Goal: Complete application form: Complete application form

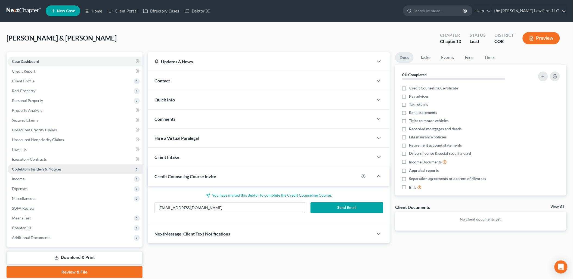
click at [45, 168] on span "Codebtors Insiders & Notices" at bounding box center [36, 169] width 49 height 5
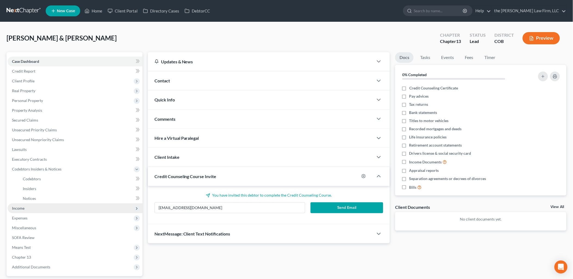
click at [26, 210] on span "Income" at bounding box center [75, 208] width 135 height 10
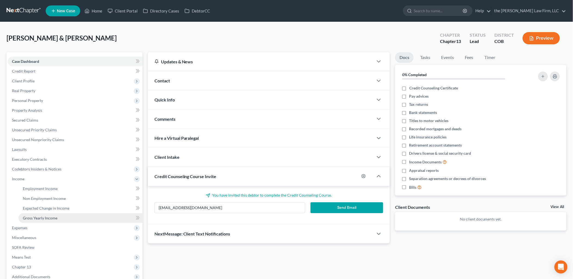
click at [50, 214] on link "Gross Yearly Income" at bounding box center [80, 218] width 124 height 10
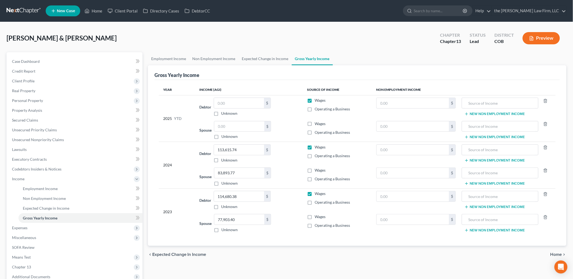
click at [284, 151] on div "Debtor 113,615.74 $ Unknown Balance Undetermined 113,615.74 $ Unknown" at bounding box center [248, 153] width 99 height 18
click at [314, 215] on label "Wages" at bounding box center [319, 216] width 11 height 5
click at [317, 215] on input "Wages" at bounding box center [319, 216] width 4 height 4
checkbox input "true"
click at [314, 171] on label "Wages" at bounding box center [319, 169] width 11 height 5
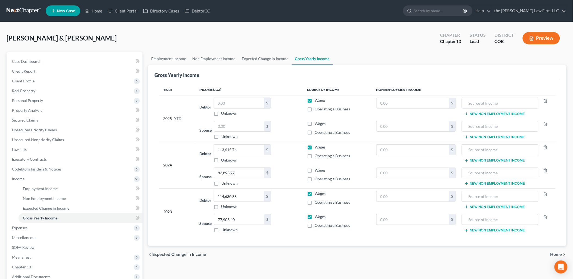
click at [317, 171] on input "Wages" at bounding box center [319, 169] width 4 height 4
checkbox input "true"
click at [233, 101] on input "text" at bounding box center [239, 103] width 50 height 10
type input "105,063.58"
click at [232, 123] on input "text" at bounding box center [239, 126] width 50 height 10
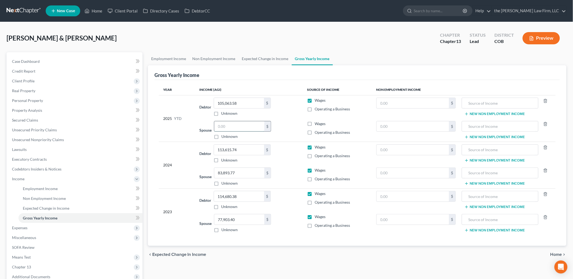
click at [239, 128] on input "text" at bounding box center [239, 126] width 50 height 10
type input "64,590"
drag, startPoint x: 251, startPoint y: 96, endPoint x: 253, endPoint y: 101, distance: 6.1
click at [251, 96] on td "Debtor 105,063.58 $ Unknown Balance Undetermined 105,063.58 $ Unknown" at bounding box center [248, 106] width 107 height 23
drag, startPoint x: 253, startPoint y: 101, endPoint x: 257, endPoint y: 105, distance: 5.8
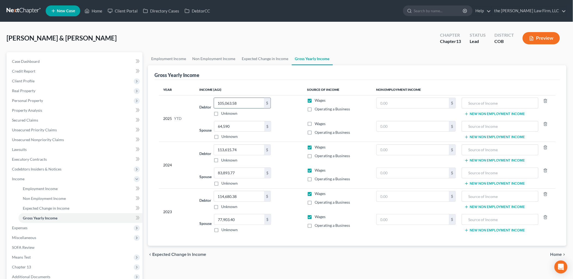
click at [253, 101] on input "105,063.58" at bounding box center [239, 103] width 50 height 10
click at [281, 88] on th "Income (AGI)" at bounding box center [248, 89] width 107 height 11
click at [245, 127] on input "64,590" at bounding box center [239, 126] width 50 height 10
click at [244, 30] on div "[PERSON_NAME] & [PERSON_NAME] Upgraded Chapter Chapter 13 Status Lead District …" at bounding box center [287, 41] width 560 height 24
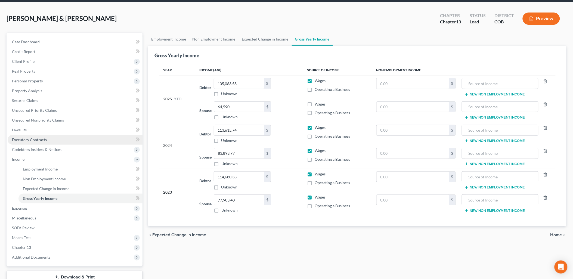
scroll to position [30, 0]
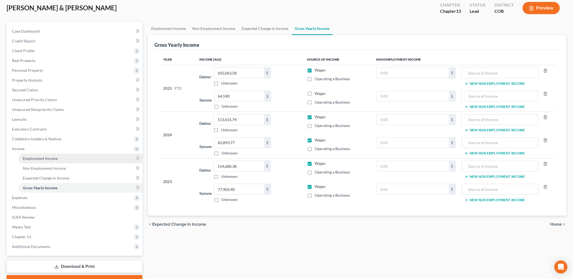
click at [47, 154] on link "Employment Income" at bounding box center [80, 159] width 124 height 10
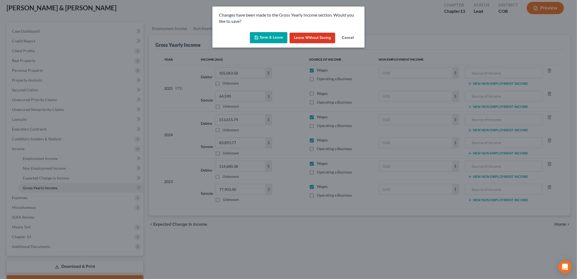
click at [277, 40] on button "Save & Leave" at bounding box center [269, 37] width 38 height 11
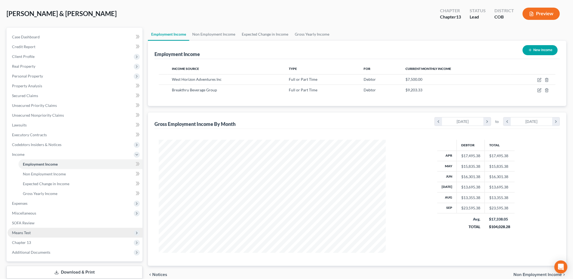
scroll to position [58, 0]
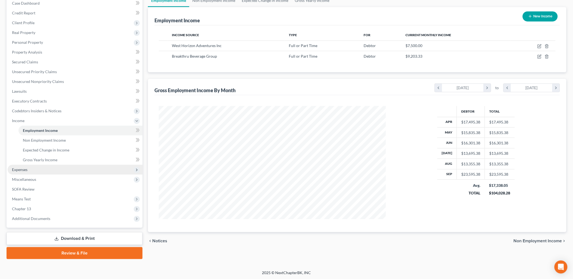
click at [27, 165] on span "Expenses" at bounding box center [75, 170] width 135 height 10
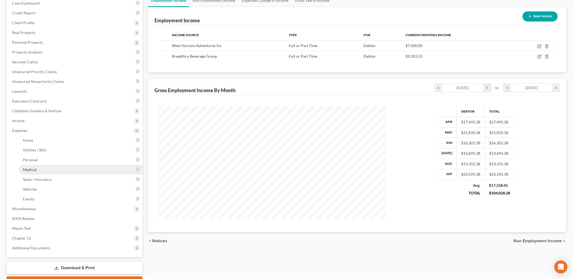
click at [31, 167] on span "Medical" at bounding box center [30, 169] width 14 height 5
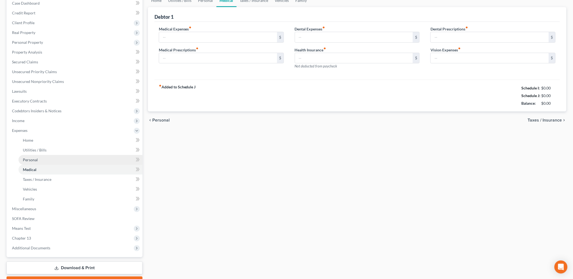
scroll to position [29, 0]
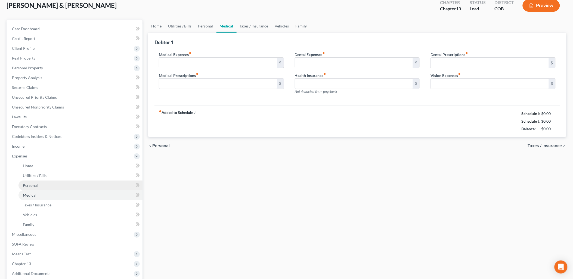
type input "180.00"
type input "0.00"
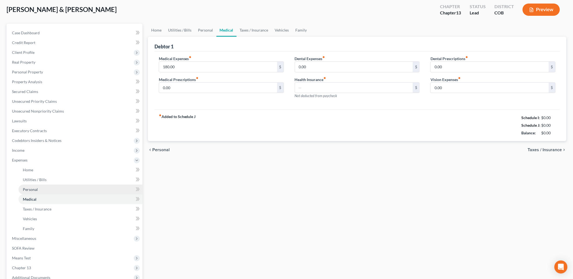
scroll to position [0, 0]
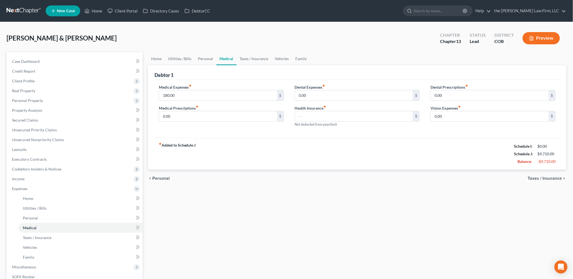
click at [342, 109] on div "Health Insurance fiber_manual_record $ Not deducted from paycheck" at bounding box center [357, 116] width 125 height 22
click at [347, 111] on input "text" at bounding box center [354, 116] width 118 height 10
click at [385, 117] on input "text" at bounding box center [354, 116] width 118 height 10
drag, startPoint x: 284, startPoint y: 150, endPoint x: 300, endPoint y: 132, distance: 24.4
click at [284, 150] on div "fiber_manual_record Added to Schedule J Schedule I: $9,766.02 Schedule J: $11,0…" at bounding box center [356, 154] width 405 height 32
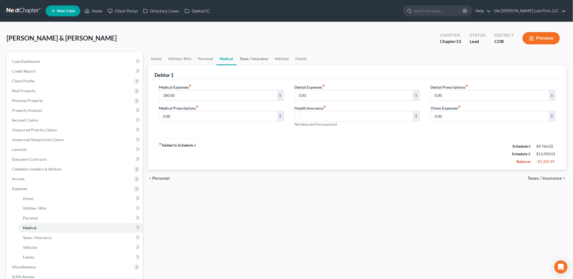
click at [242, 57] on link "Taxes / Insurance" at bounding box center [253, 58] width 35 height 13
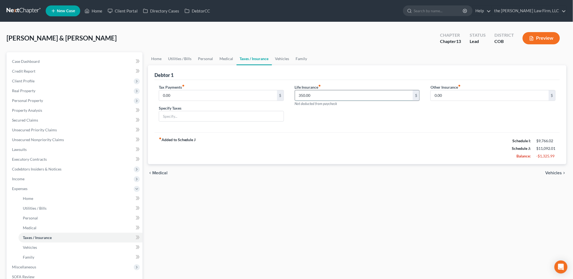
click at [318, 94] on input "350.00" at bounding box center [354, 95] width 118 height 10
click at [313, 97] on input "350.00" at bounding box center [354, 95] width 118 height 10
click at [336, 115] on div "Life Insurance fiber_manual_record 350.00 $ Not deducted from paycheck" at bounding box center [357, 105] width 136 height 42
click at [180, 92] on input "0.00" at bounding box center [218, 95] width 118 height 10
click at [490, 94] on input "0.00" at bounding box center [489, 95] width 118 height 10
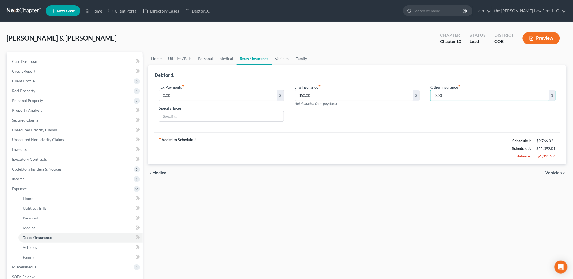
click at [434, 123] on div "Other Insurance fiber_manual_record 0.00 $" at bounding box center [493, 105] width 136 height 42
click at [31, 100] on span "Personal Property" at bounding box center [27, 100] width 31 height 5
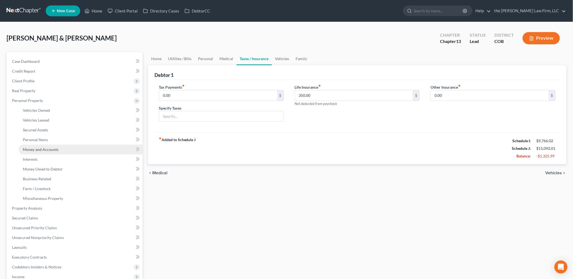
click at [59, 151] on link "Money and Accounts" at bounding box center [80, 150] width 124 height 10
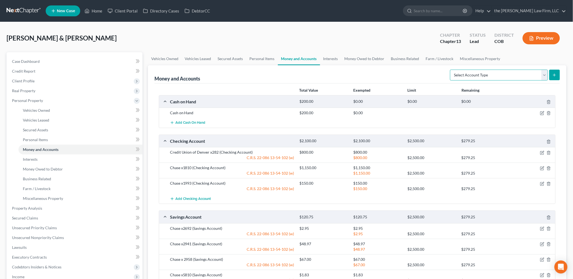
drag, startPoint x: 482, startPoint y: 77, endPoint x: 483, endPoint y: 73, distance: 3.3
click at [482, 77] on select "Select Account Type Brokerage Cash on Hand Certificates of Deposit Checking Acc…" at bounding box center [499, 75] width 98 height 11
click at [338, 58] on link "Interests" at bounding box center [330, 58] width 21 height 13
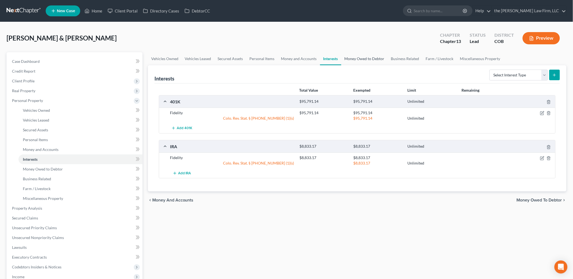
click at [368, 57] on link "Money Owed to Debtor" at bounding box center [364, 58] width 46 height 13
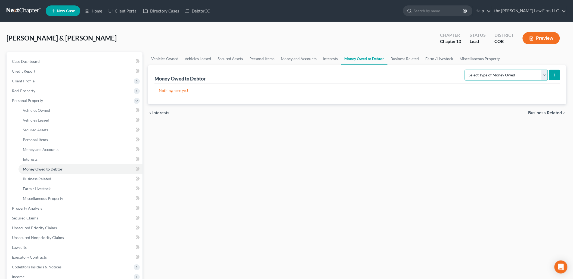
click at [525, 78] on select "Select Type of Money Owed Accounts Receivable Alimony Child Support Claims Agai…" at bounding box center [505, 75] width 83 height 11
drag, startPoint x: 354, startPoint y: 164, endPoint x: 375, endPoint y: 96, distance: 70.7
click at [354, 164] on div "Vehicles Owned Vehicles Leased Secured Assets Personal Items Money and Accounts…" at bounding box center [357, 214] width 424 height 324
drag, startPoint x: 18, startPoint y: 209, endPoint x: 36, endPoint y: 213, distance: 18.6
click at [18, 209] on span "Property Analysis" at bounding box center [27, 208] width 30 height 5
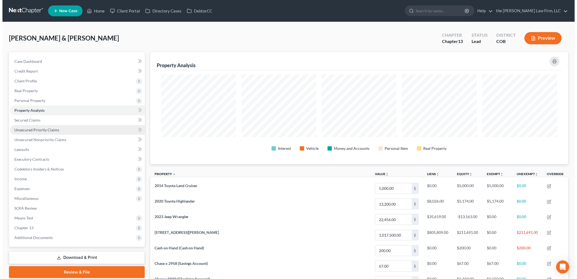
scroll to position [112, 419]
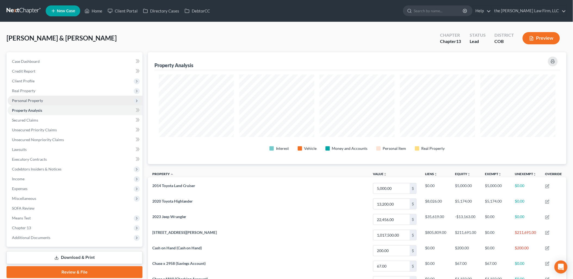
click at [30, 98] on span "Personal Property" at bounding box center [27, 100] width 31 height 5
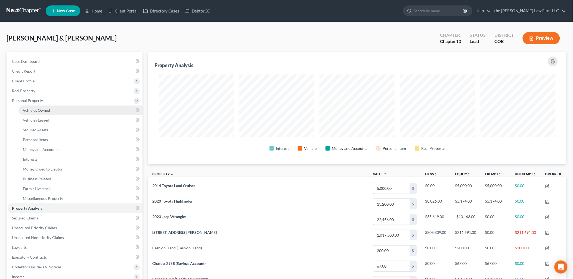
click at [36, 109] on span "Vehicles Owned" at bounding box center [36, 110] width 27 height 5
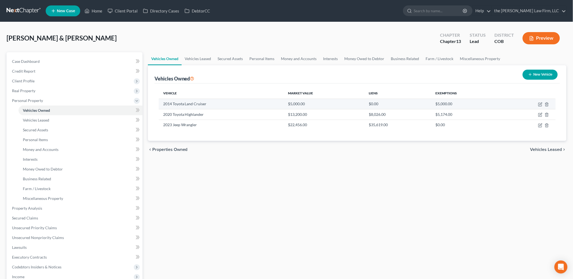
click at [540, 101] on td at bounding box center [529, 104] width 52 height 10
click at [540, 104] on icon "button" at bounding box center [540, 104] width 4 height 4
select select "0"
select select "12"
select select "4"
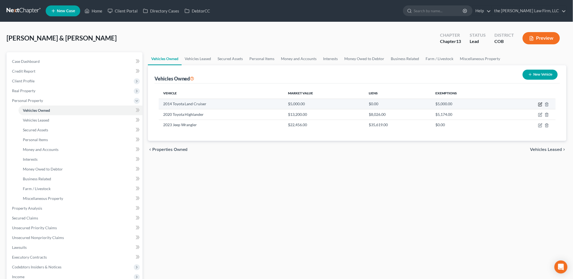
select select "2"
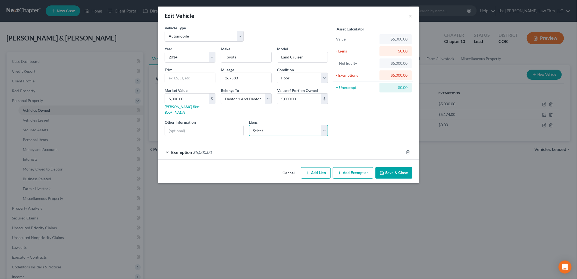
click at [305, 125] on select "Select Alliant Cu - $1,897.00 Arapahoe Credit Unio - $0.00 Central Loan Admin &…" at bounding box center [288, 130] width 79 height 11
select select "0"
click at [249, 125] on select "Select Alliant Cu - $1,897.00 Arapahoe Credit Unio - $0.00 Central Loan Admin &…" at bounding box center [288, 130] width 79 height 11
select select
select select "14"
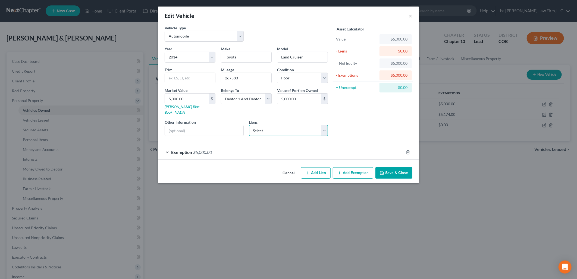
select select "2"
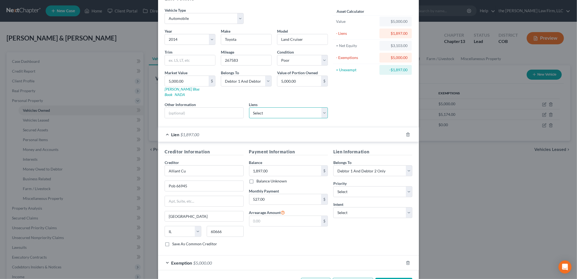
scroll to position [34, 0]
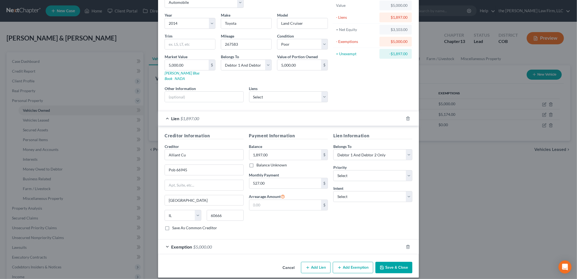
click at [385, 262] on button "Save & Close" at bounding box center [394, 267] width 37 height 11
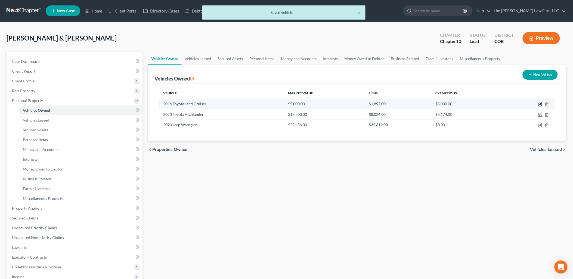
click at [539, 104] on icon "button" at bounding box center [540, 103] width 2 height 2
select select "0"
select select "12"
select select "4"
select select "2"
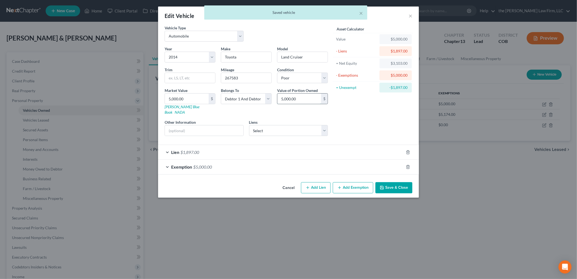
click at [295, 99] on input "5,000.00" at bounding box center [299, 98] width 44 height 10
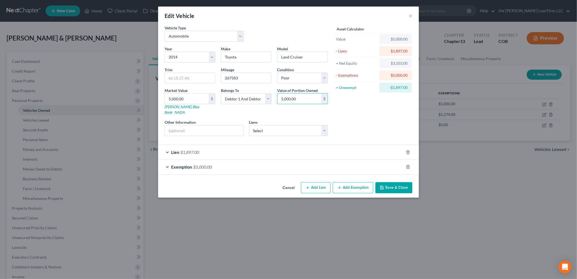
click at [258, 160] on div "Exemption $5,000.00" at bounding box center [281, 167] width 246 height 14
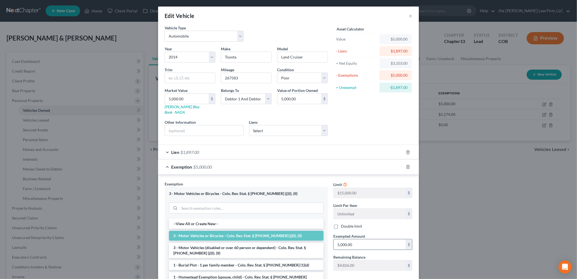
click at [382, 241] on input "5,000.00" at bounding box center [370, 244] width 72 height 10
click at [366, 148] on div "Lien $1,897.00" at bounding box center [281, 152] width 246 height 14
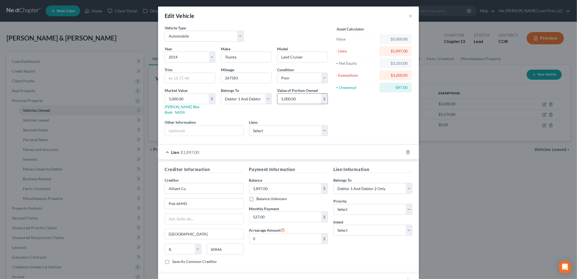
click at [307, 96] on input "5,000.00" at bounding box center [299, 98] width 44 height 10
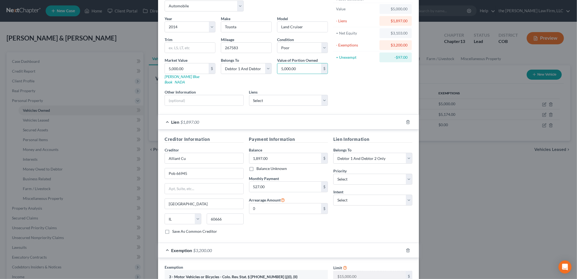
click at [345, 80] on div "Asset Calculator Value $5,000.00 - Liens $1,897.00 = Net Equity $3,103.00 - Exe…" at bounding box center [373, 52] width 85 height 115
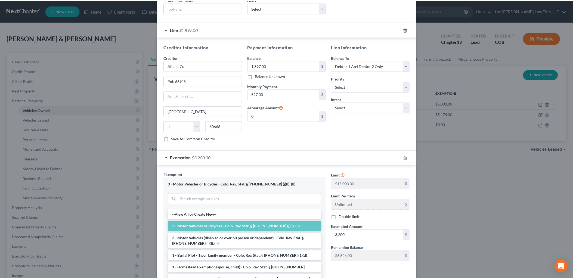
scroll to position [174, 0]
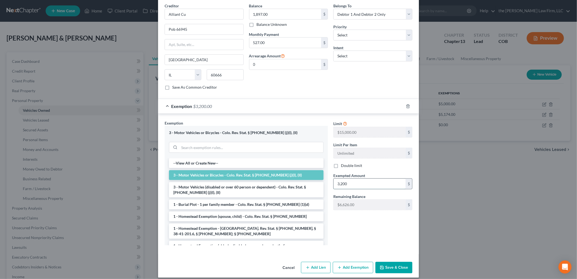
click at [363, 179] on input "3,200" at bounding box center [370, 184] width 72 height 10
type input "3,103"
click at [351, 72] on div "Lien Information Belongs To * Select Debtor 1 Only Debtor 2 Only Debtor 1 And D…" at bounding box center [373, 43] width 85 height 102
click at [395, 262] on button "Save & Close" at bounding box center [394, 267] width 37 height 11
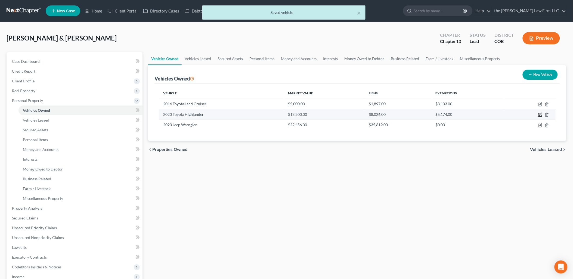
click at [540, 116] on icon "button" at bounding box center [540, 115] width 4 height 4
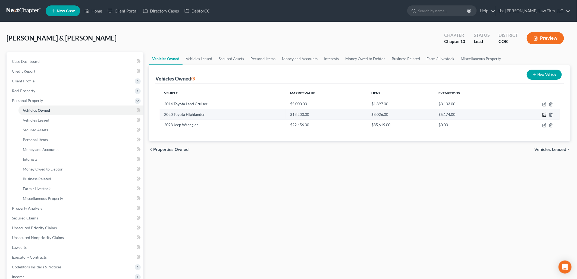
select select "0"
select select "6"
select select "2"
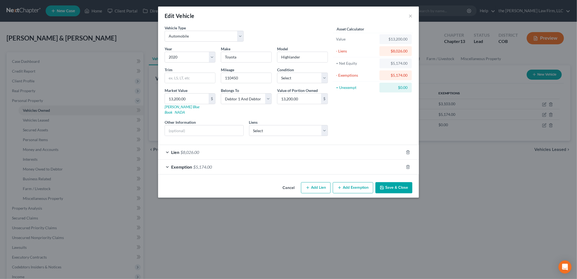
click at [357, 110] on div "Asset Calculator Value $13,200.00 - Liens $8,026.00 = Net Equity $5,174.00 - Ex…" at bounding box center [373, 82] width 85 height 115
click at [393, 182] on button "Save & Close" at bounding box center [394, 187] width 37 height 11
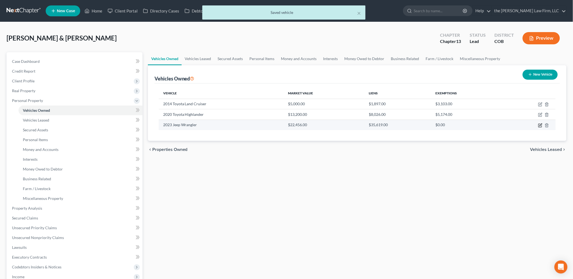
click at [539, 124] on icon "button" at bounding box center [540, 125] width 4 height 4
select select "0"
select select "3"
select select "2"
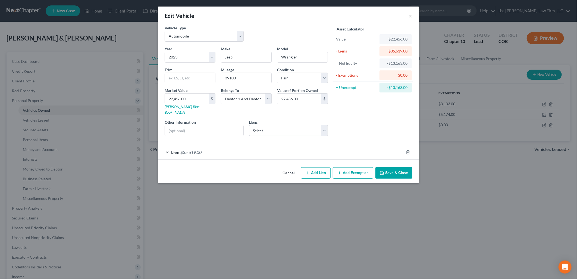
click at [400, 170] on button "Save & Close" at bounding box center [394, 172] width 37 height 11
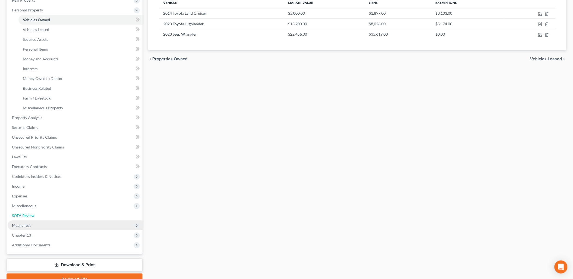
drag, startPoint x: 27, startPoint y: 217, endPoint x: 38, endPoint y: 224, distance: 12.7
click at [27, 217] on link "SOFA Review" at bounding box center [75, 216] width 135 height 10
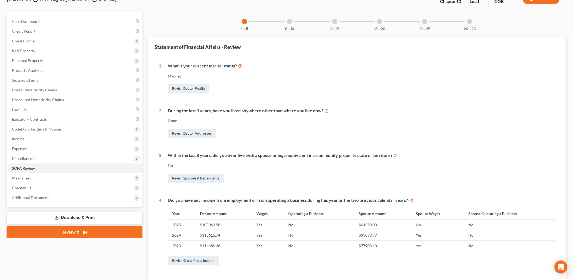
scroll to position [39, 0]
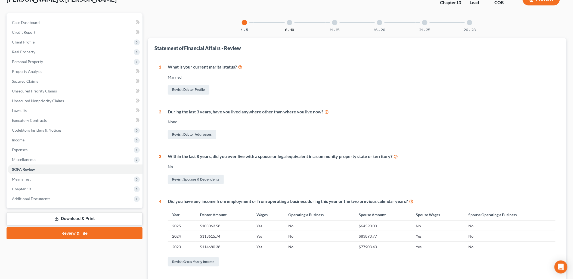
click at [288, 28] on button "6 - 10" at bounding box center [289, 30] width 9 height 4
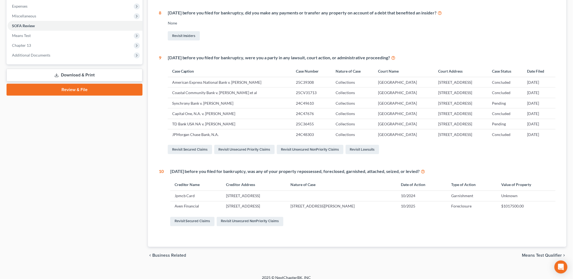
scroll to position [188, 0]
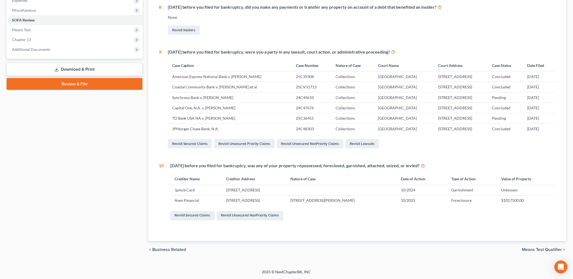
click at [543, 249] on span "Means Test Qualifier" at bounding box center [542, 250] width 40 height 4
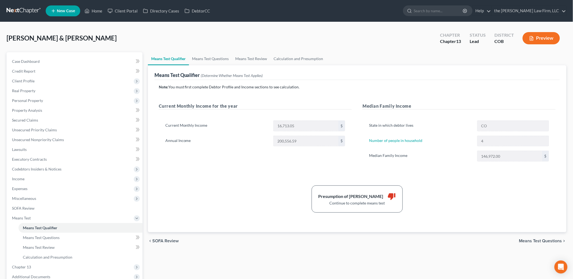
click at [156, 242] on span "SOFA Review" at bounding box center [165, 241] width 26 height 4
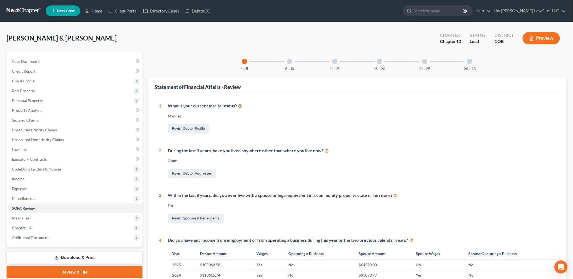
click at [288, 65] on div "6 - 10" at bounding box center [289, 61] width 18 height 18
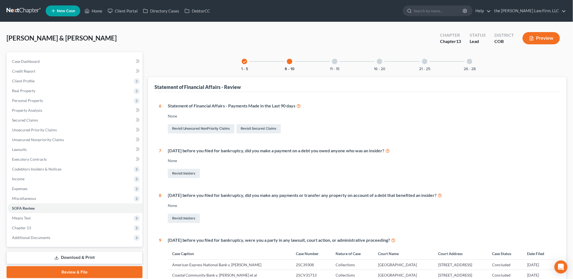
click at [333, 63] on div at bounding box center [334, 61] width 5 height 5
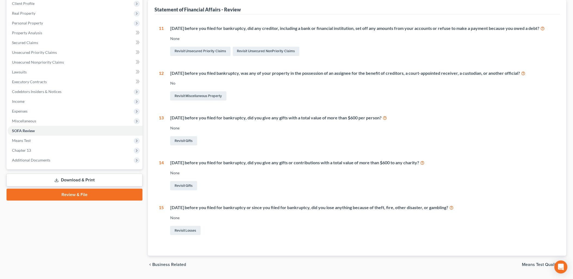
scroll to position [90, 0]
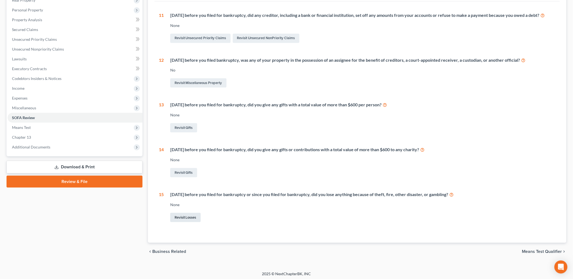
click at [195, 220] on link "Revisit Losses" at bounding box center [185, 217] width 30 height 9
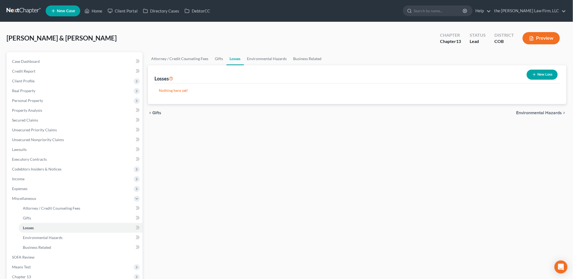
click at [547, 76] on button "New Loss" at bounding box center [541, 75] width 31 height 10
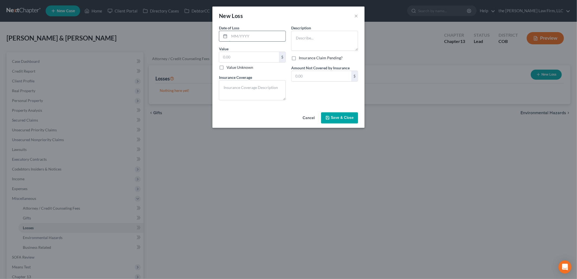
click at [273, 37] on input "text" at bounding box center [257, 36] width 56 height 10
type input "2024"
click at [249, 53] on input "text" at bounding box center [249, 57] width 60 height 10
type input "5,000"
click at [255, 91] on textarea at bounding box center [252, 90] width 67 height 20
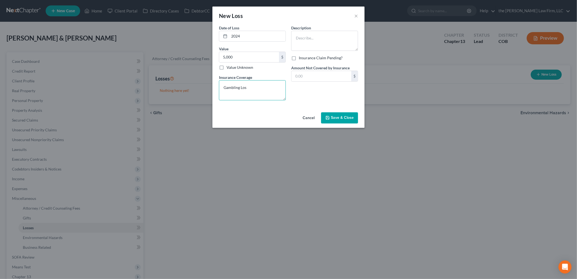
type textarea "Gambling Loss"
drag, startPoint x: 255, startPoint y: 91, endPoint x: 148, endPoint y: 101, distance: 107.2
click at [148, 101] on div "New Loss × Date of Loss * 2024 Value 5,000.00 $ Value Unknown Balance Undetermi…" at bounding box center [288, 139] width 577 height 279
click at [344, 33] on textarea at bounding box center [324, 41] width 67 height 20
type textarea "Gambling Loss"
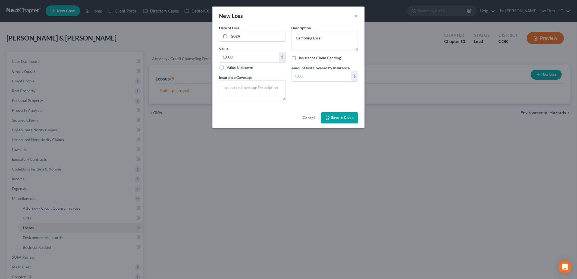
click at [350, 120] on span "Save & Close" at bounding box center [342, 118] width 23 height 5
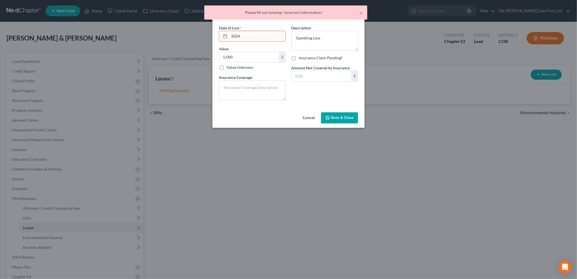
click at [230, 33] on input "2024" at bounding box center [257, 36] width 56 height 10
type input "12/2024"
click at [346, 118] on span "Save & Close" at bounding box center [342, 118] width 23 height 5
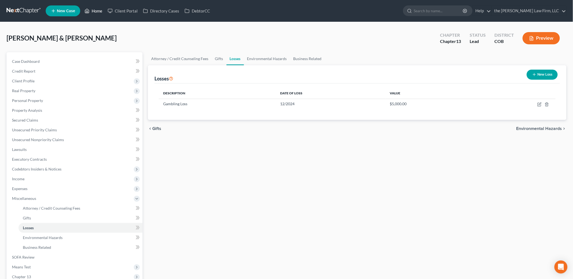
click at [94, 10] on link "Home" at bounding box center [93, 11] width 23 height 10
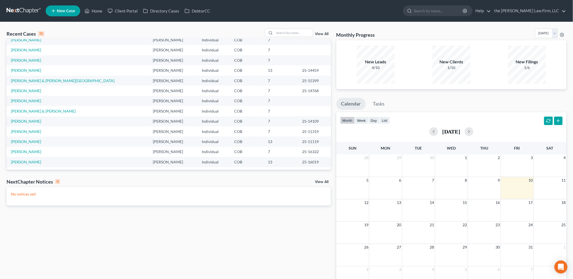
scroll to position [37, 0]
click at [275, 35] on input "search" at bounding box center [293, 33] width 38 height 8
type input "[PERSON_NAME]"
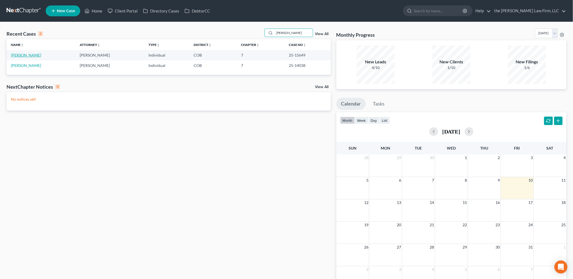
click at [20, 54] on link "[PERSON_NAME]" at bounding box center [26, 55] width 30 height 5
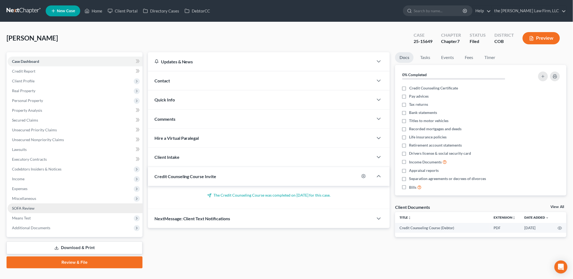
click at [17, 208] on span "SOFA Review" at bounding box center [23, 208] width 23 height 5
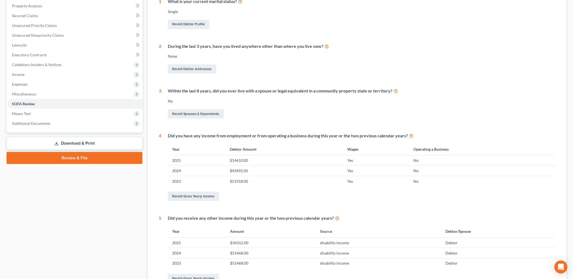
scroll to position [60, 0]
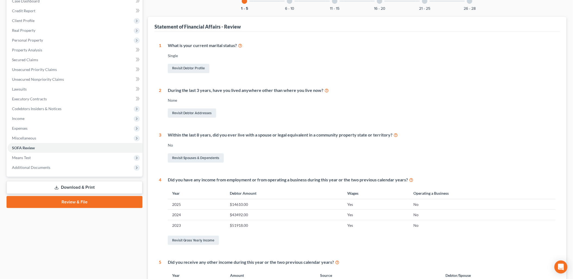
click at [287, 4] on div "6 - 10" at bounding box center [289, 1] width 18 height 18
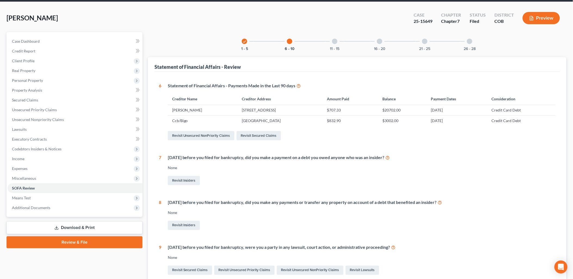
scroll to position [0, 0]
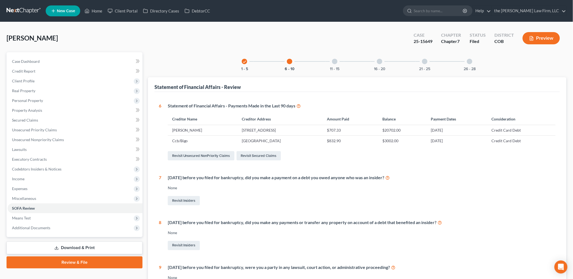
click at [536, 43] on button "Preview" at bounding box center [540, 38] width 37 height 12
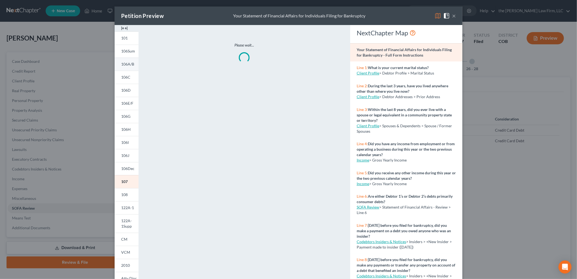
click at [124, 67] on link "106A/B" at bounding box center [127, 64] width 24 height 13
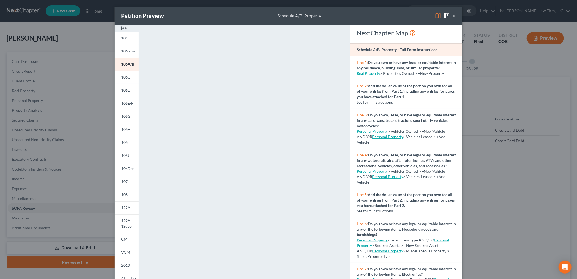
click at [452, 16] on button "×" at bounding box center [454, 16] width 4 height 7
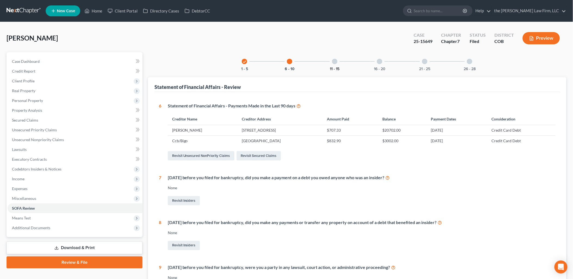
click at [336, 68] on button "11 - 15" at bounding box center [335, 69] width 10 height 4
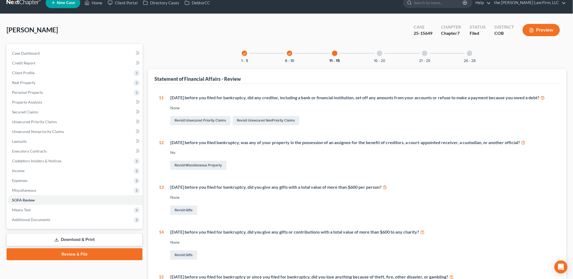
scroll to position [7, 0]
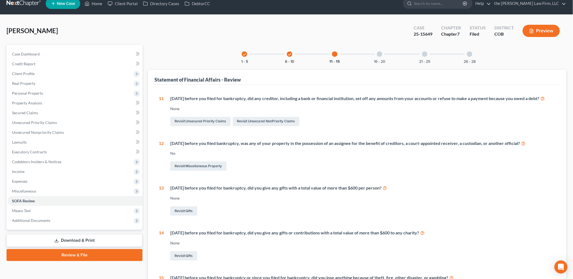
click at [379, 55] on div at bounding box center [379, 53] width 5 height 5
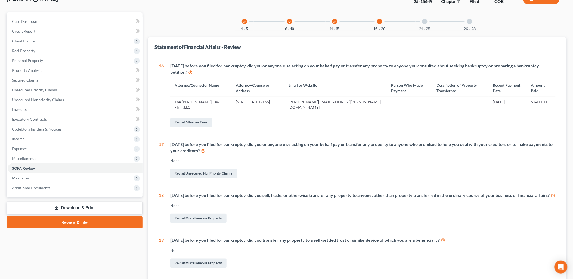
scroll to position [0, 0]
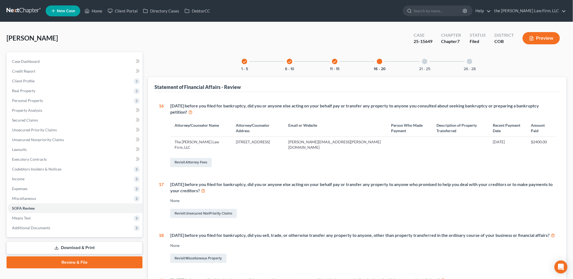
click at [427, 65] on div "21 - 25" at bounding box center [424, 61] width 18 height 18
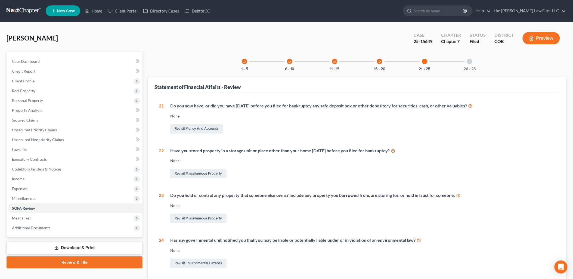
click at [469, 60] on div at bounding box center [469, 61] width 5 height 5
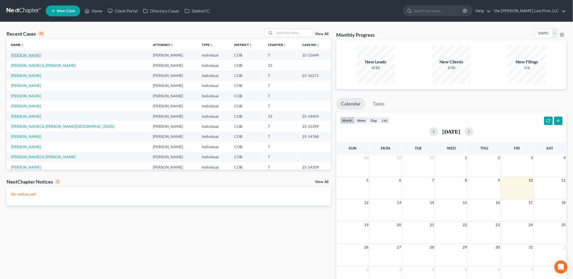
click at [26, 54] on link "[PERSON_NAME]" at bounding box center [26, 55] width 30 height 5
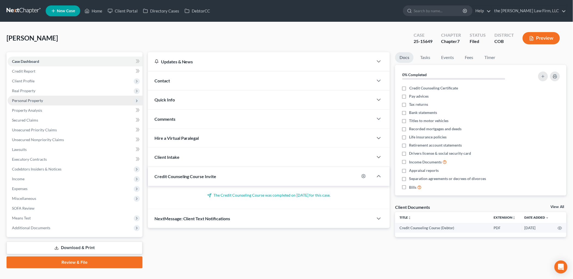
click at [33, 101] on span "Personal Property" at bounding box center [27, 100] width 31 height 5
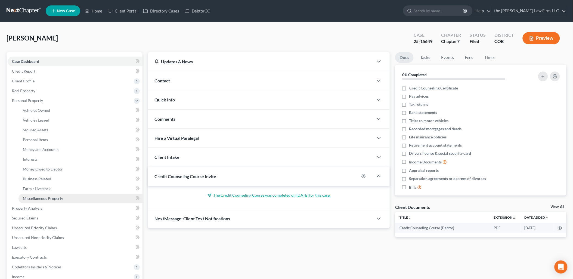
click at [60, 196] on span "Miscellaneous Property" at bounding box center [43, 198] width 40 height 5
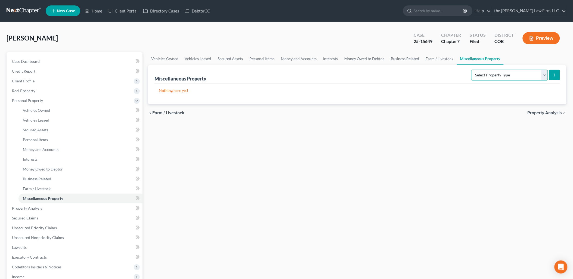
click at [474, 73] on select "Select Property Type Assigned for Creditor Benefit Within 1 Year Holding for An…" at bounding box center [509, 75] width 77 height 11
click at [445, 57] on link "Farm / Livestock" at bounding box center [439, 58] width 34 height 13
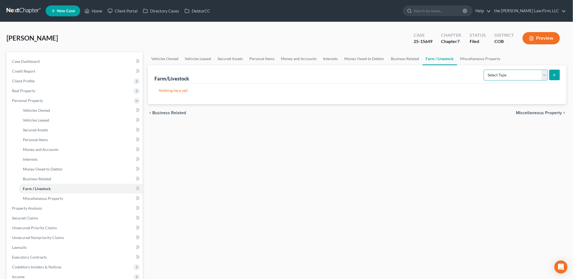
click at [514, 72] on select "Select Type Animals & Livestock Crops: Growing or Harvested Farming Equipment F…" at bounding box center [515, 75] width 64 height 11
click at [404, 58] on link "Business Related" at bounding box center [405, 58] width 35 height 13
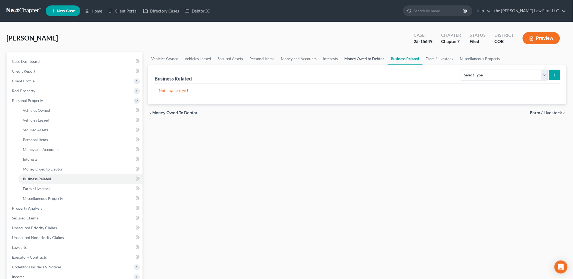
click at [372, 61] on link "Money Owed to Debtor" at bounding box center [364, 58] width 46 height 13
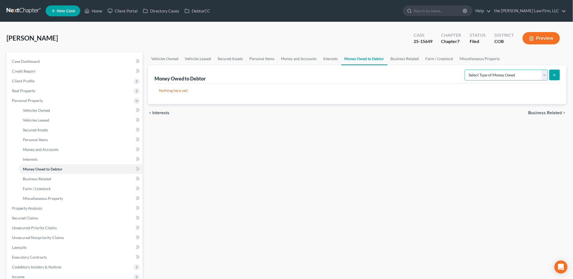
click at [534, 75] on select "Select Type of Money Owed Accounts Receivable Alimony Child Support Claims Agai…" at bounding box center [505, 75] width 83 height 11
select select "unpaid_loans"
click at [466, 70] on select "Select Type of Money Owed Accounts Receivable Alimony Child Support Claims Agai…" at bounding box center [505, 75] width 83 height 11
click at [550, 78] on button "submit" at bounding box center [554, 75] width 11 height 11
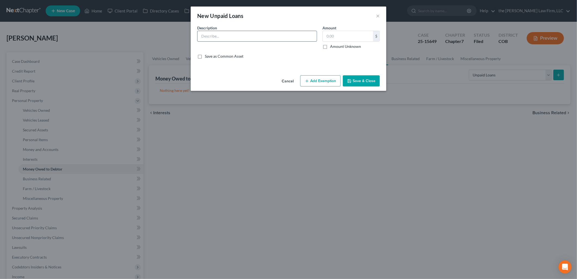
click at [265, 33] on input "text" at bounding box center [257, 36] width 119 height 10
click at [217, 38] on input "2018" at bounding box center [257, 36] width 119 height 10
type input "2018 Loan made to Christiana Walter"
click at [331, 36] on input "text" at bounding box center [348, 36] width 50 height 10
type input "35,000"
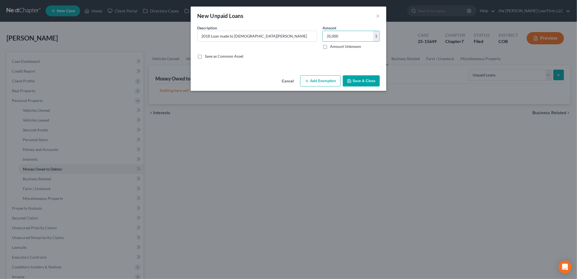
click at [366, 81] on button "Save & Close" at bounding box center [361, 80] width 37 height 11
